Goal: Information Seeking & Learning: Learn about a topic

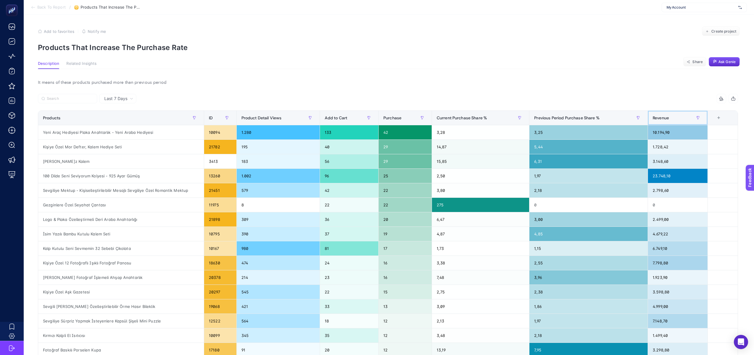
click at [682, 120] on div "Revenue" at bounding box center [678, 117] width 50 height 9
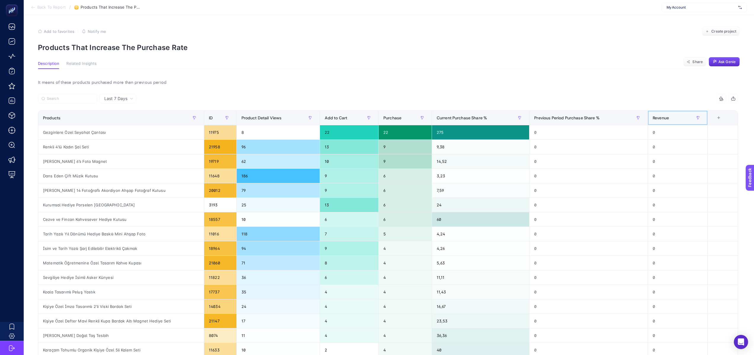
click at [682, 120] on div "Revenue" at bounding box center [678, 117] width 50 height 9
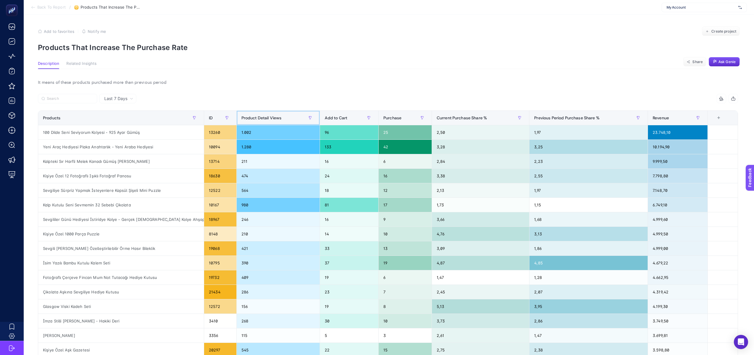
click at [265, 118] on span "Product Detail Views" at bounding box center [261, 118] width 40 height 5
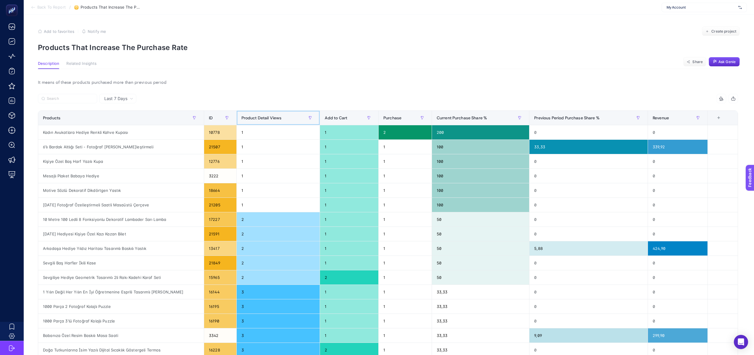
click at [265, 118] on span "Product Detail Views" at bounding box center [261, 118] width 40 height 5
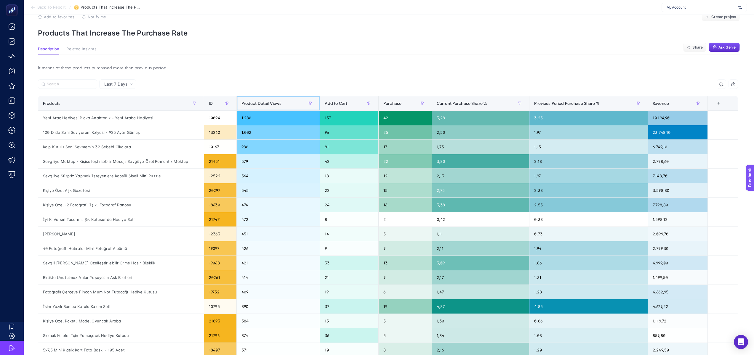
scroll to position [20, 0]
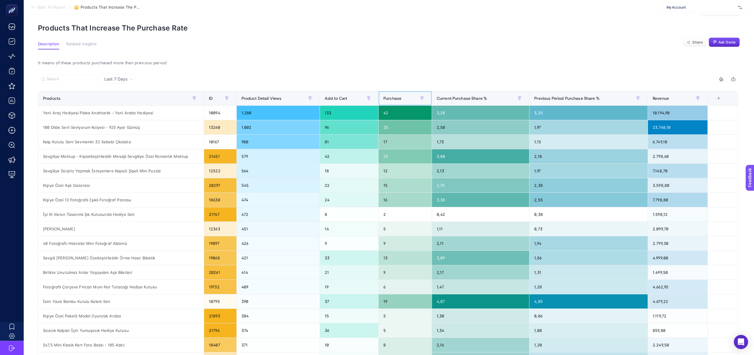
click at [416, 97] on div "Purchase" at bounding box center [405, 98] width 44 height 9
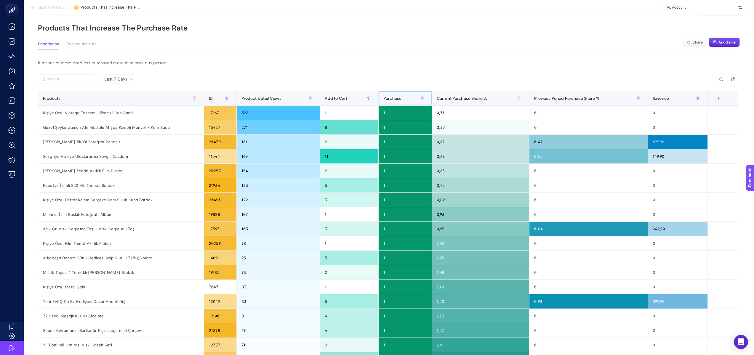
click at [416, 97] on div "Purchase" at bounding box center [405, 98] width 44 height 9
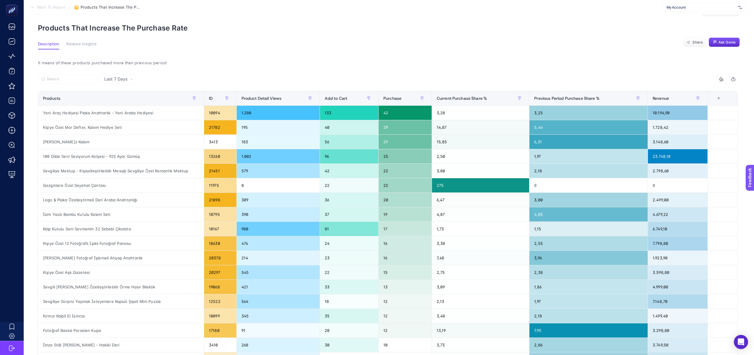
click at [128, 81] on div "Last 7 Days" at bounding box center [117, 78] width 37 height 9
click at [202, 62] on div "It means of these products purchased more than previous period" at bounding box center [387, 63] width 709 height 8
drag, startPoint x: 43, startPoint y: 186, endPoint x: 117, endPoint y: 187, distance: 74.7
click at [117, 187] on div "Gezginlere Özel Seyahat Çantası" at bounding box center [121, 185] width 166 height 14
copy div "Gezginlere Özel Seyahat Çantası"
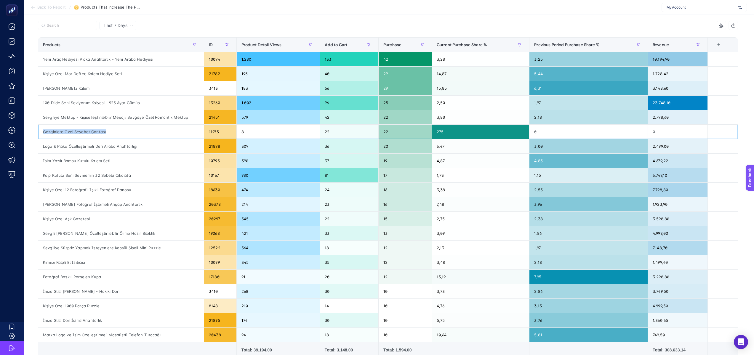
scroll to position [0, 0]
